Goal: Task Accomplishment & Management: Manage account settings

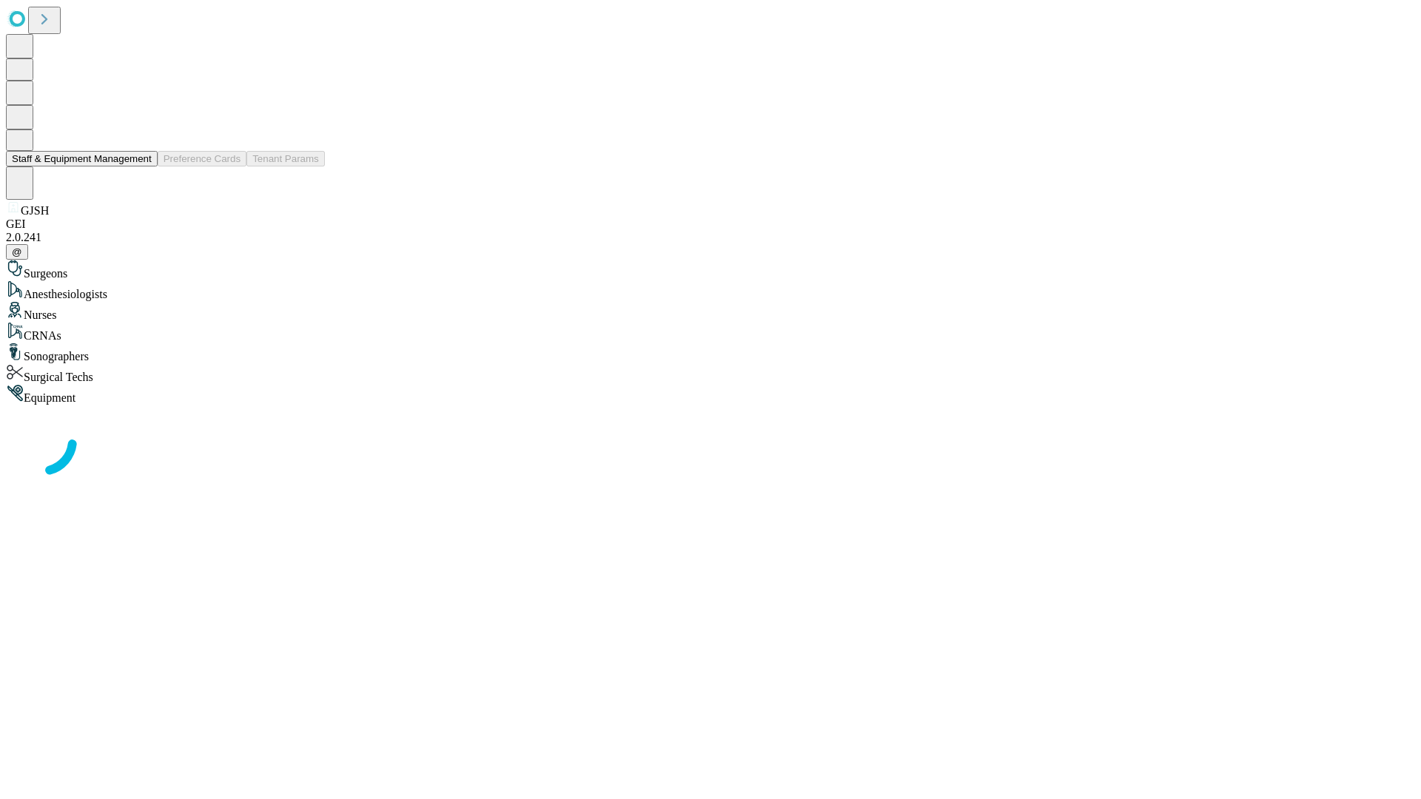
click at [141, 167] on button "Staff & Equipment Management" at bounding box center [82, 159] width 152 height 16
